Goal: Navigation & Orientation: Understand site structure

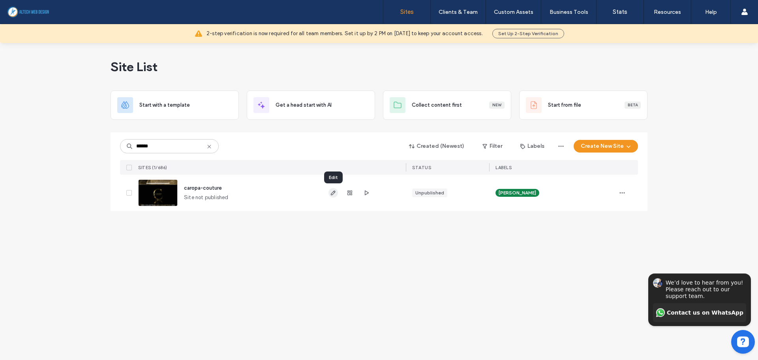
type input "******"
click at [334, 191] on icon "button" at bounding box center [333, 193] width 6 height 6
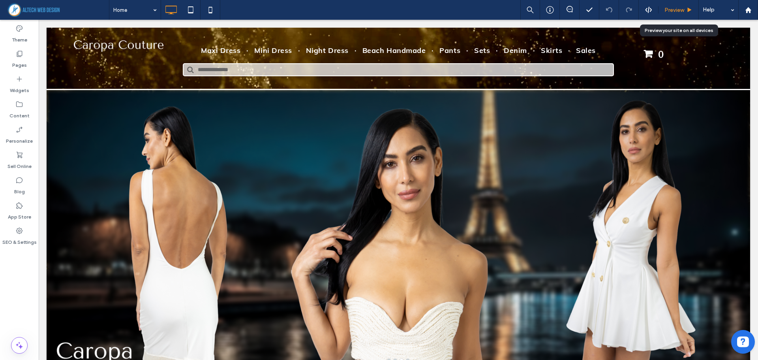
click at [665, 9] on span "Preview" at bounding box center [675, 10] width 20 height 7
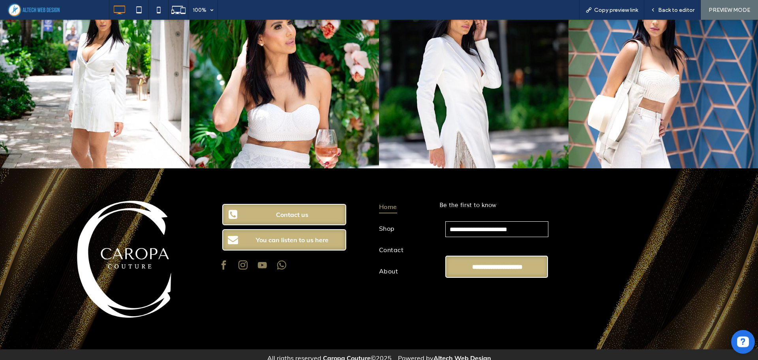
scroll to position [2494, 0]
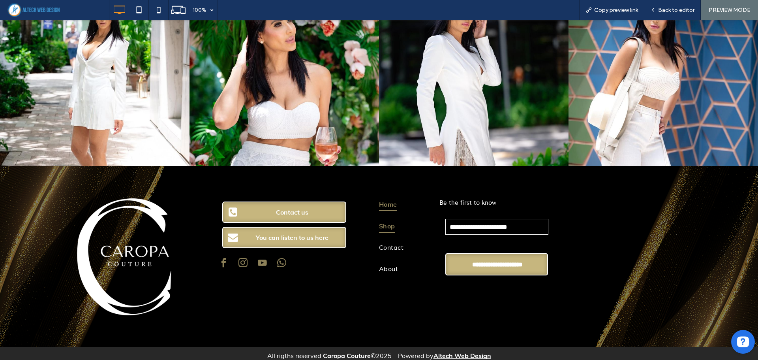
click at [382, 219] on span "Shop" at bounding box center [387, 225] width 16 height 13
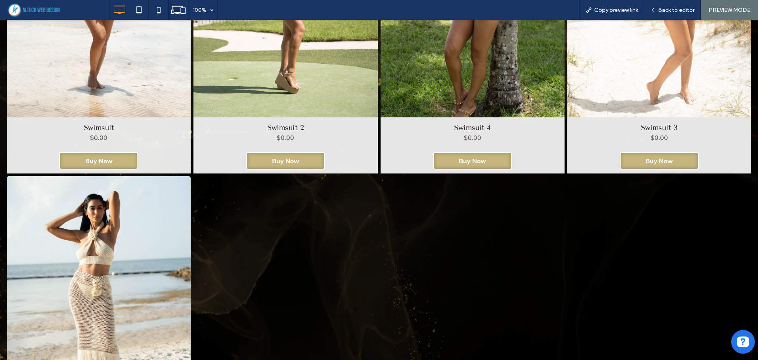
scroll to position [776, 0]
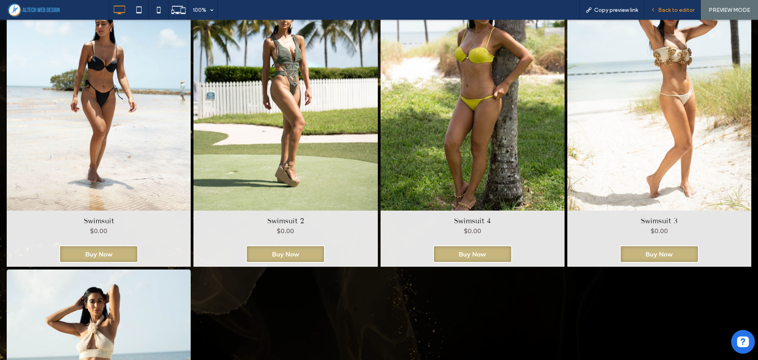
click at [671, 6] on div "Back to editor" at bounding box center [673, 10] width 56 height 20
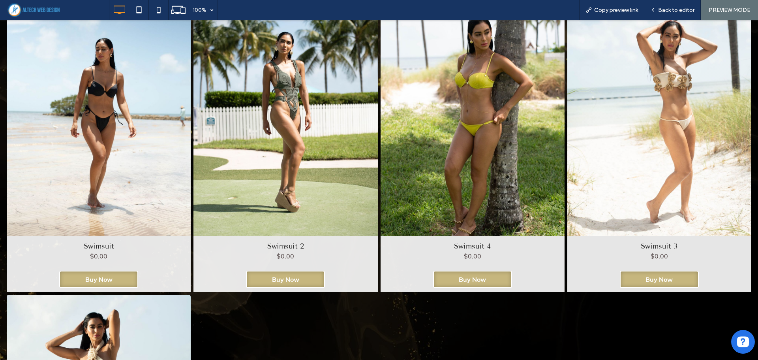
scroll to position [737, 0]
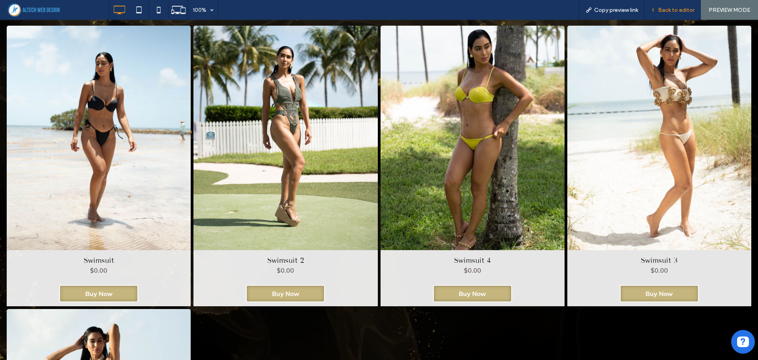
click at [654, 9] on icon at bounding box center [653, 10] width 6 height 6
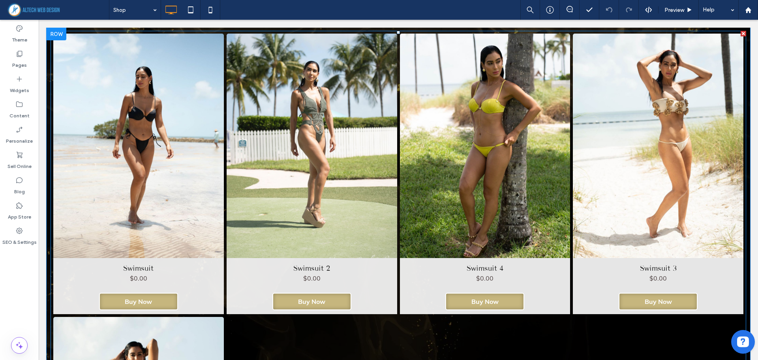
click at [314, 180] on link at bounding box center [312, 146] width 171 height 224
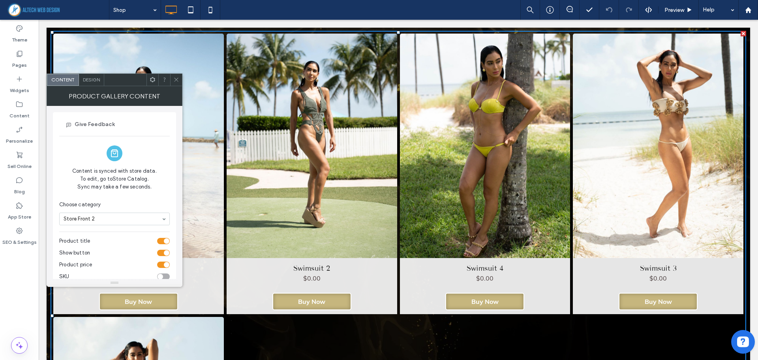
click at [97, 82] on span "Design" at bounding box center [91, 80] width 17 height 6
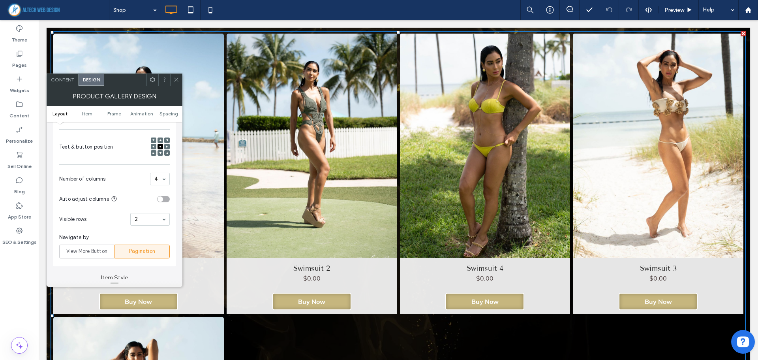
scroll to position [197, 0]
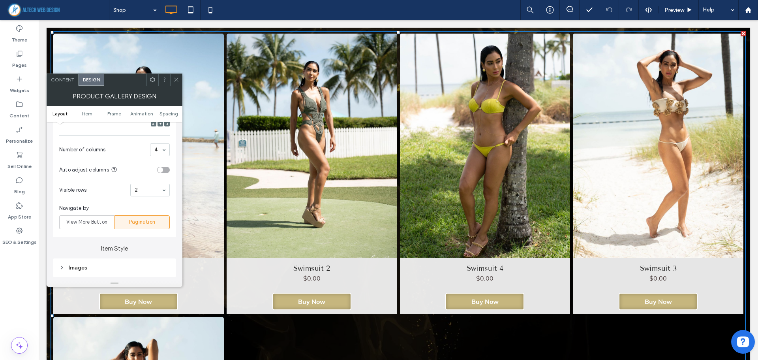
click at [154, 184] on div "2" at bounding box center [149, 190] width 39 height 13
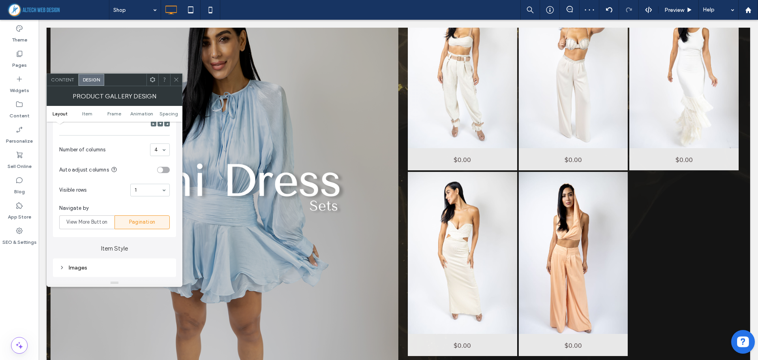
scroll to position [0, 0]
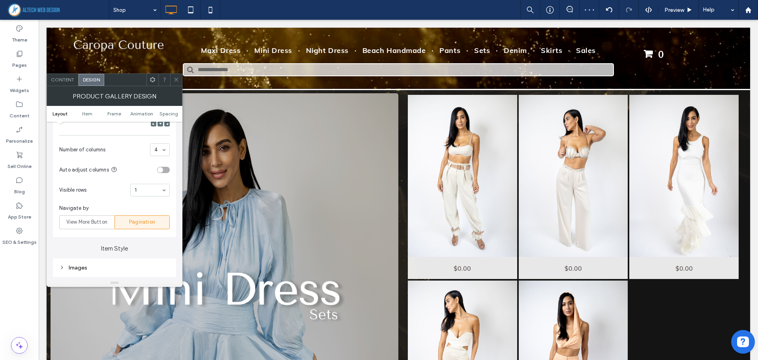
click at [173, 77] on div at bounding box center [176, 80] width 12 height 12
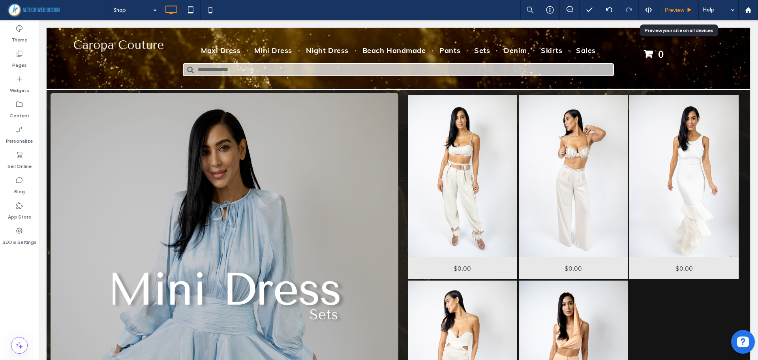
click at [684, 7] on span "Preview" at bounding box center [675, 10] width 20 height 7
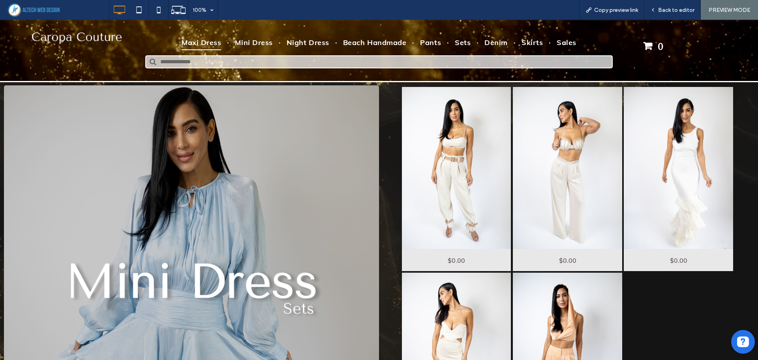
click at [202, 45] on span "Maxi Dress" at bounding box center [201, 42] width 39 height 15
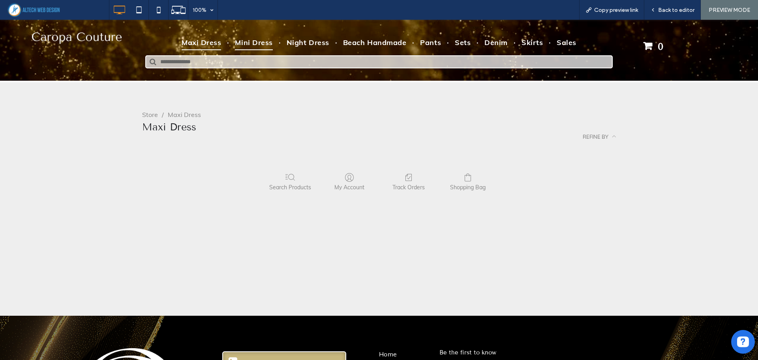
click at [261, 42] on span "Mini Dress" at bounding box center [254, 42] width 38 height 15
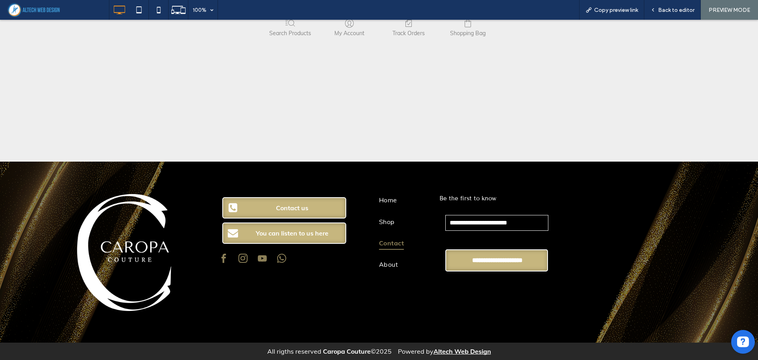
click at [385, 247] on span "Contact" at bounding box center [391, 242] width 25 height 13
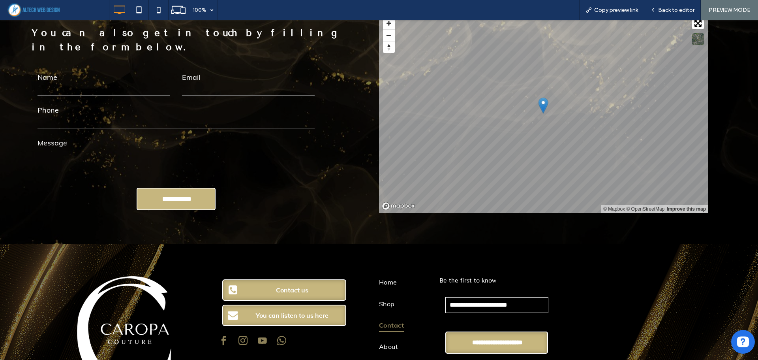
scroll to position [358, 0]
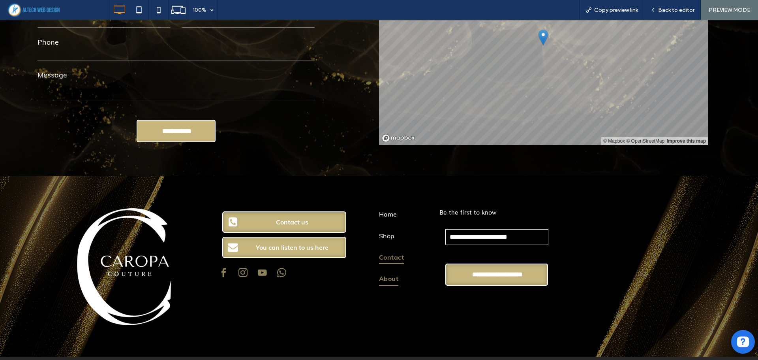
click at [383, 272] on span "About" at bounding box center [388, 278] width 19 height 13
